Goal: Information Seeking & Learning: Stay updated

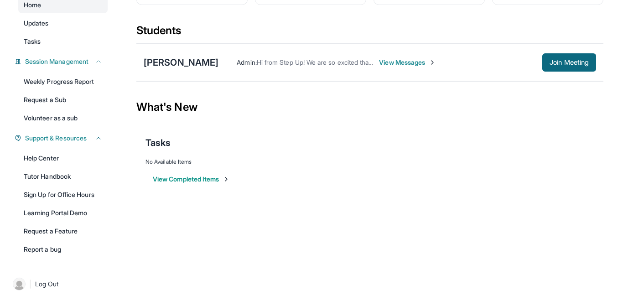
scroll to position [98, 0]
click at [85, 166] on link "Help Center" at bounding box center [62, 158] width 89 height 16
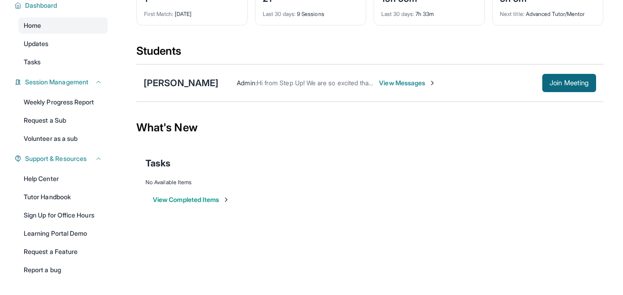
scroll to position [106, 0]
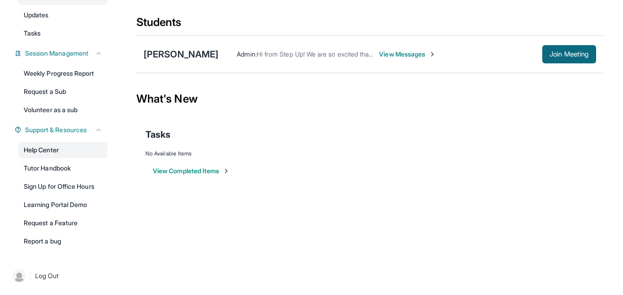
click at [74, 151] on link "Help Center" at bounding box center [62, 150] width 89 height 16
click at [55, 21] on link "Updates" at bounding box center [62, 15] width 89 height 16
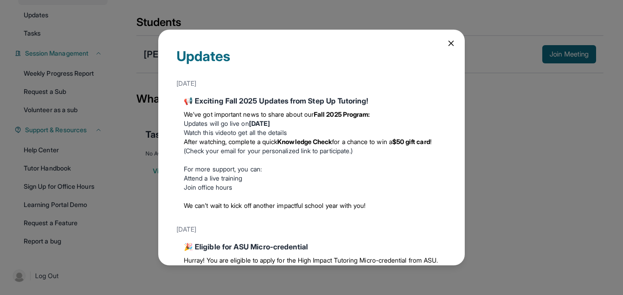
scroll to position [129, 0]
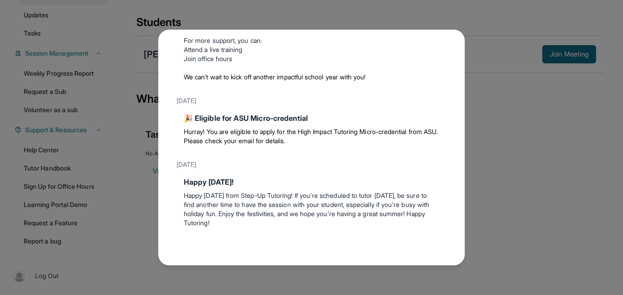
click at [480, 133] on div "Updates August 27th 📢 Exciting Fall 2025 Updates from Step Up Tutoring! We’ve g…" at bounding box center [311, 147] width 623 height 295
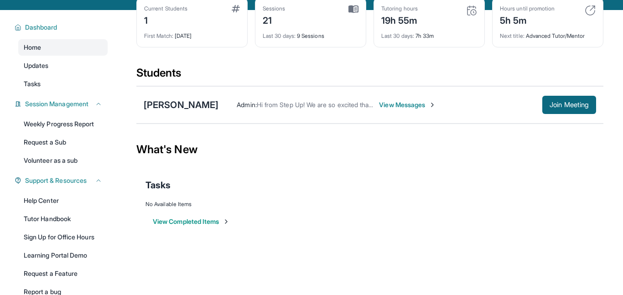
scroll to position [0, 0]
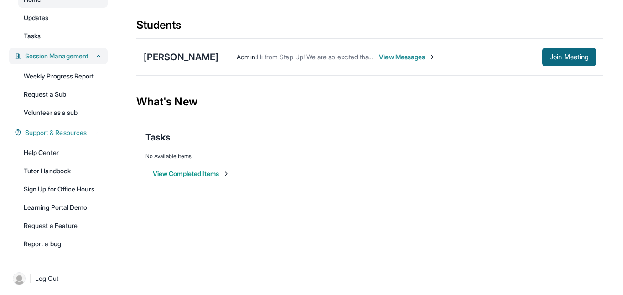
scroll to position [104, 0]
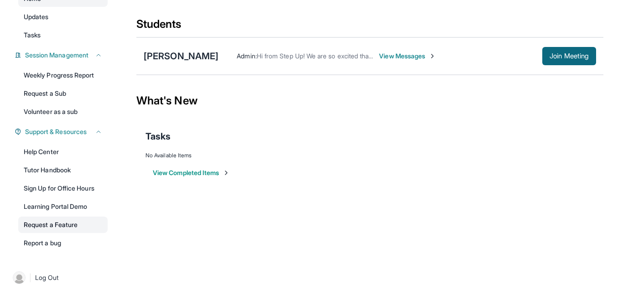
click at [77, 223] on link "Request a Feature" at bounding box center [62, 225] width 89 height 16
click at [93, 151] on link "Help Center" at bounding box center [62, 152] width 89 height 16
